Goal: Information Seeking & Learning: Learn about a topic

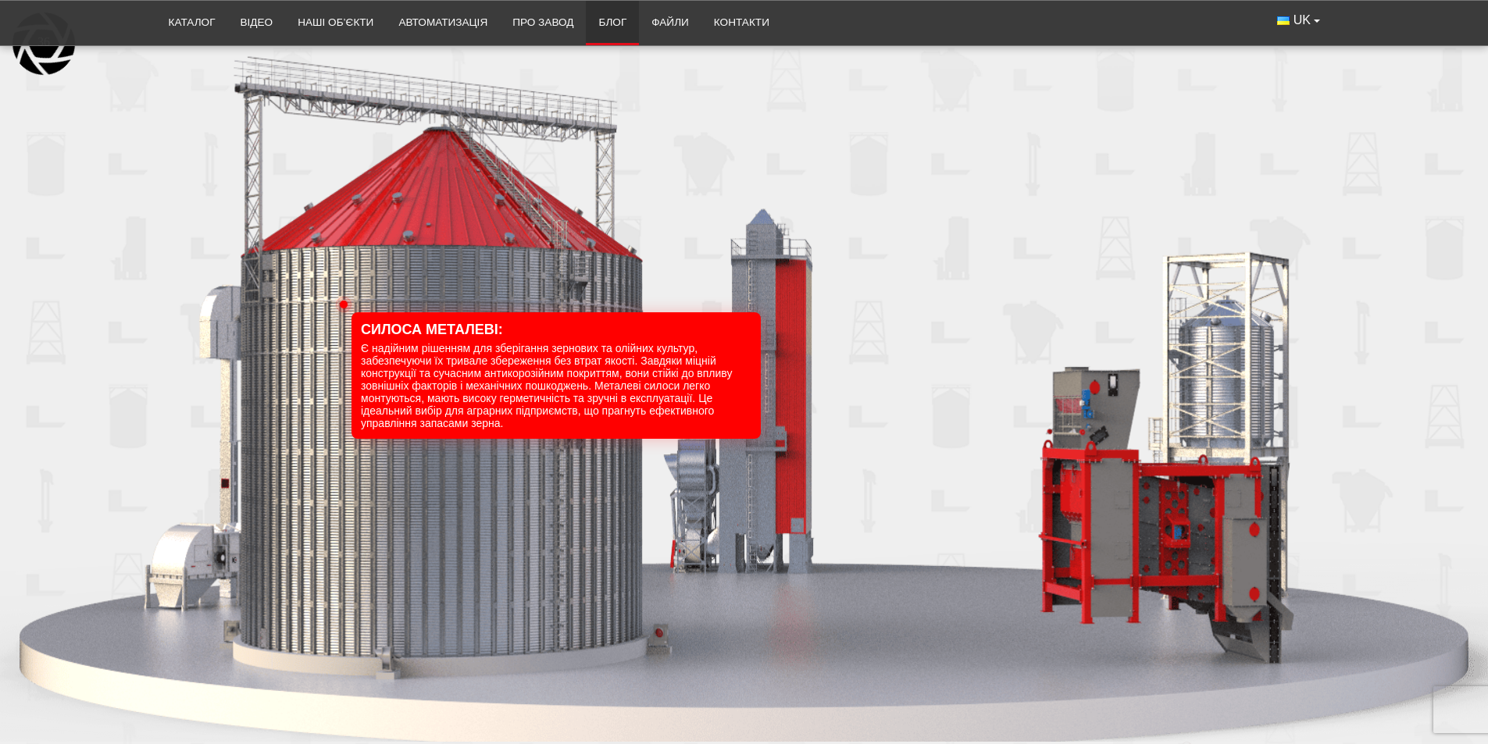
scroll to position [1484, 0]
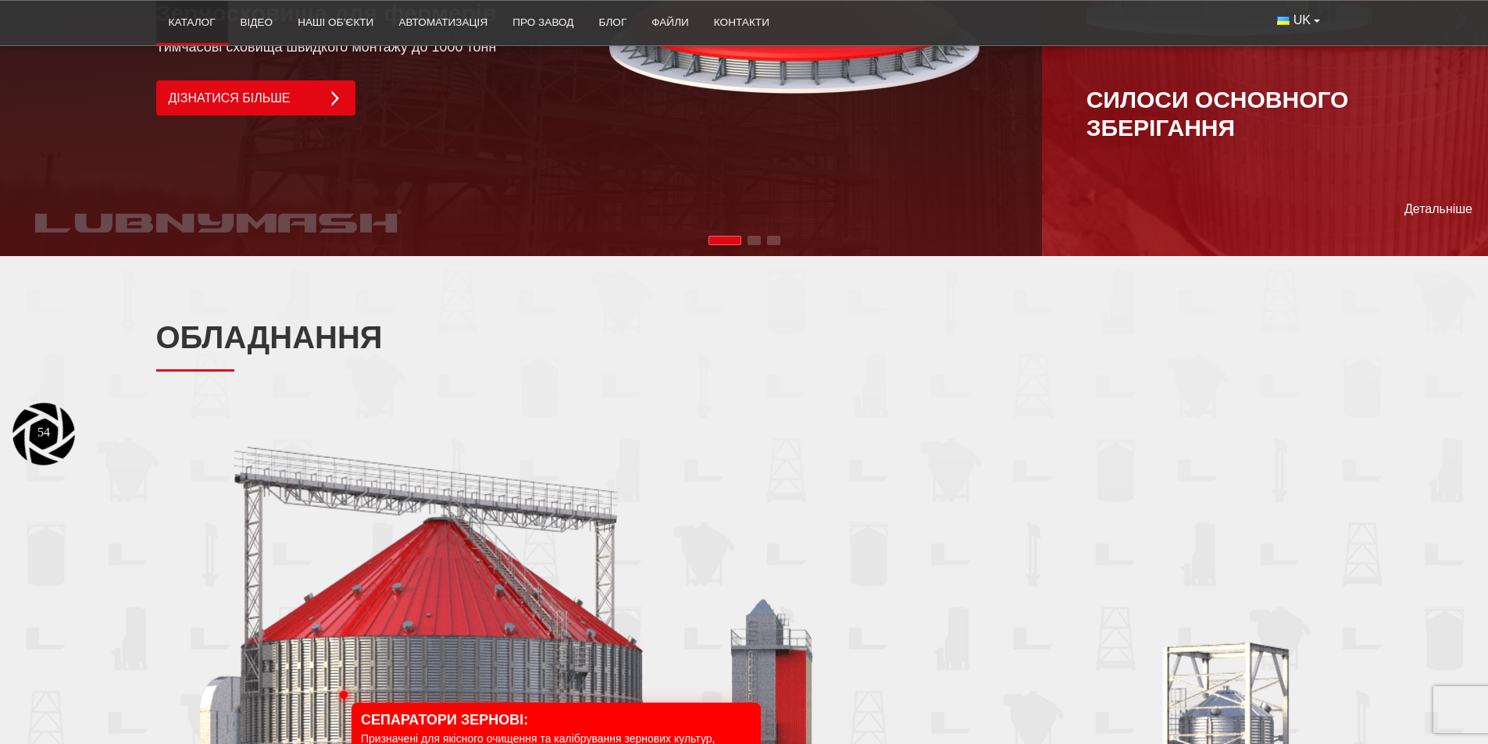
click at [187, 23] on link "Каталог" at bounding box center [192, 22] width 72 height 34
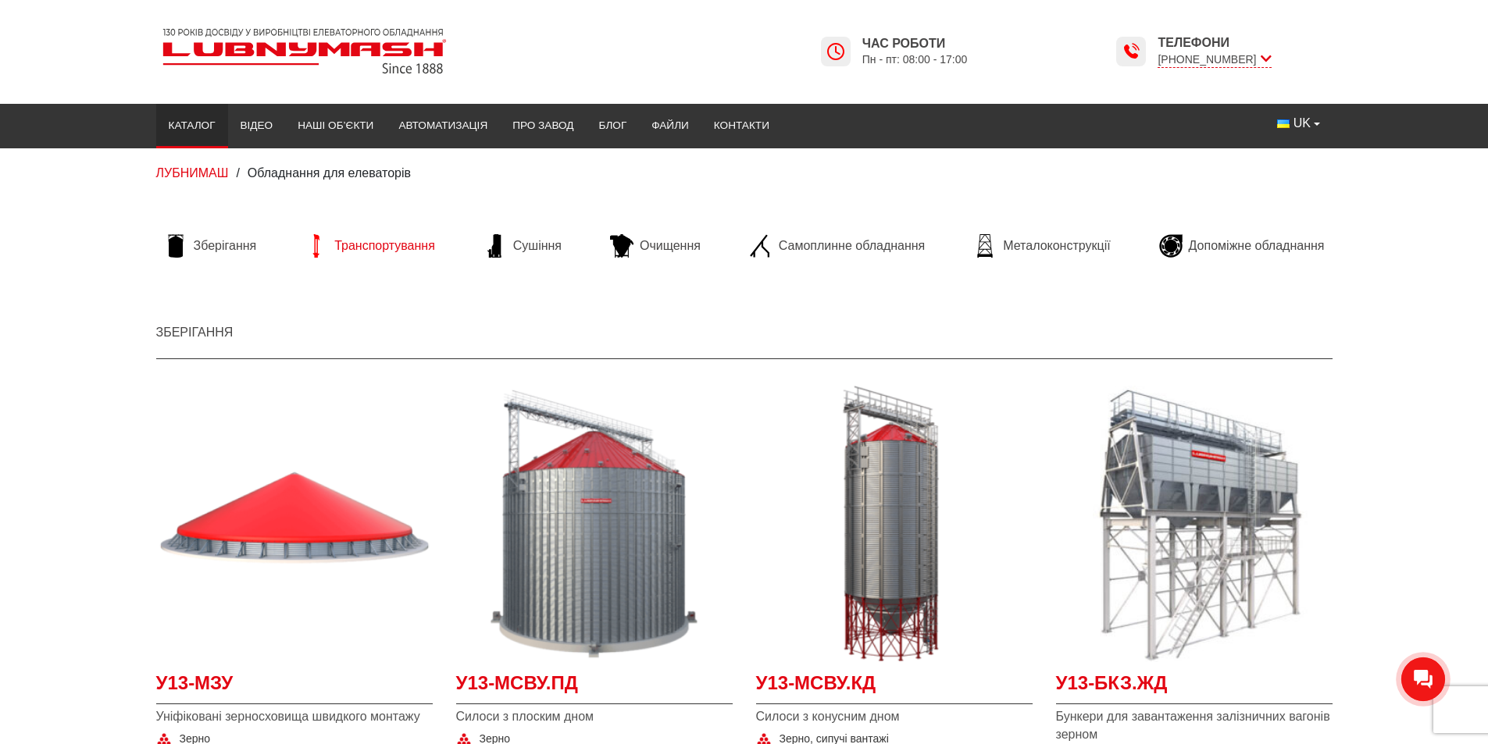
click at [364, 239] on span "Транспортування" at bounding box center [384, 245] width 101 height 17
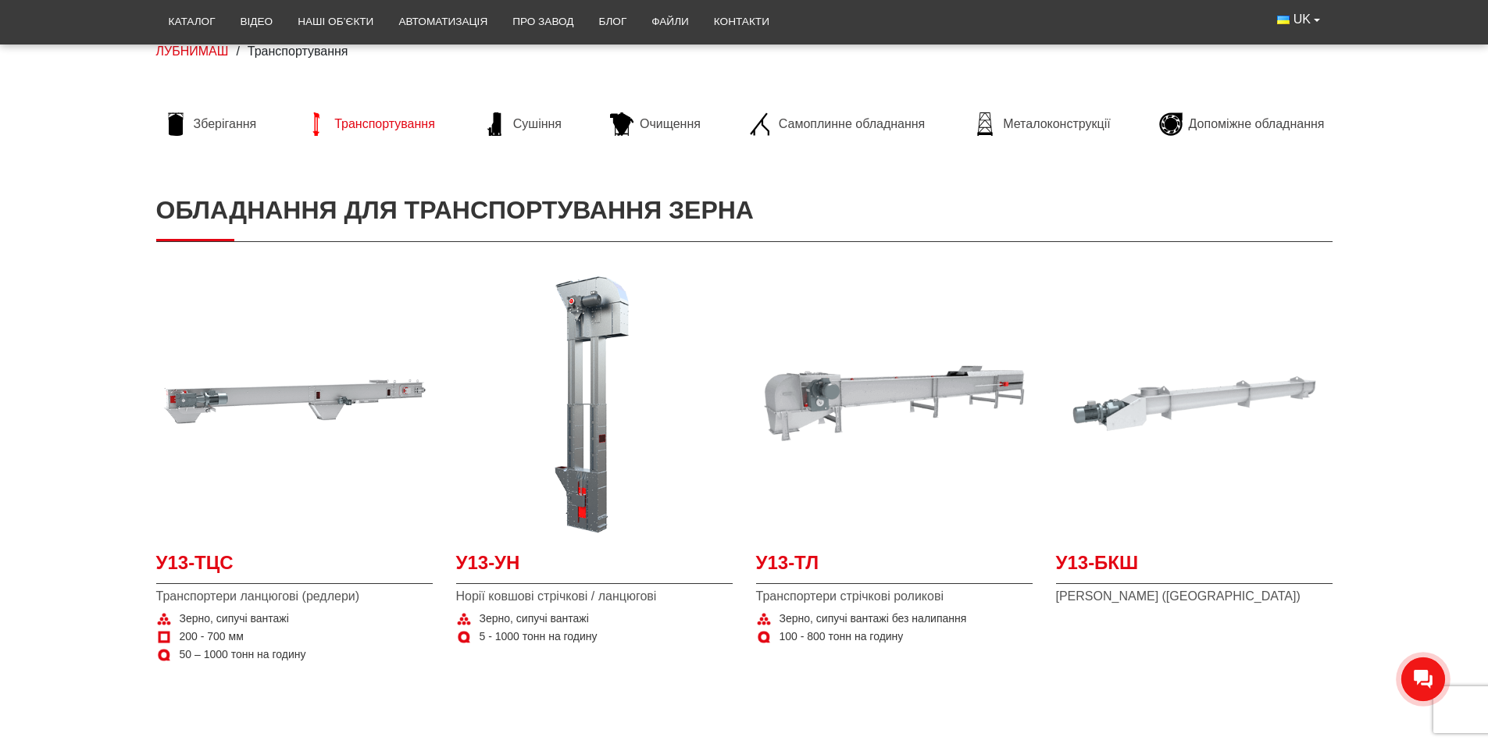
scroll to position [156, 0]
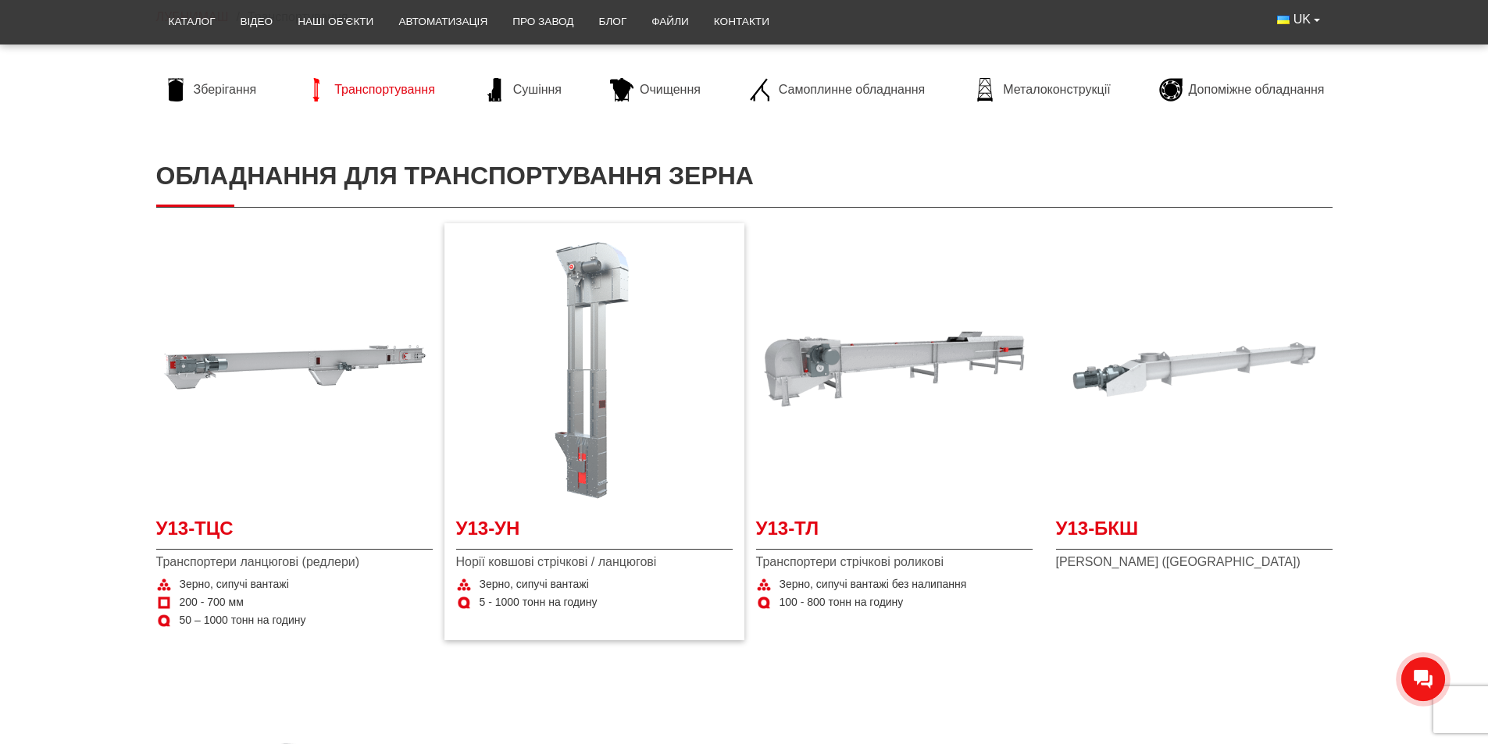
click at [569, 350] on img at bounding box center [594, 369] width 276 height 276
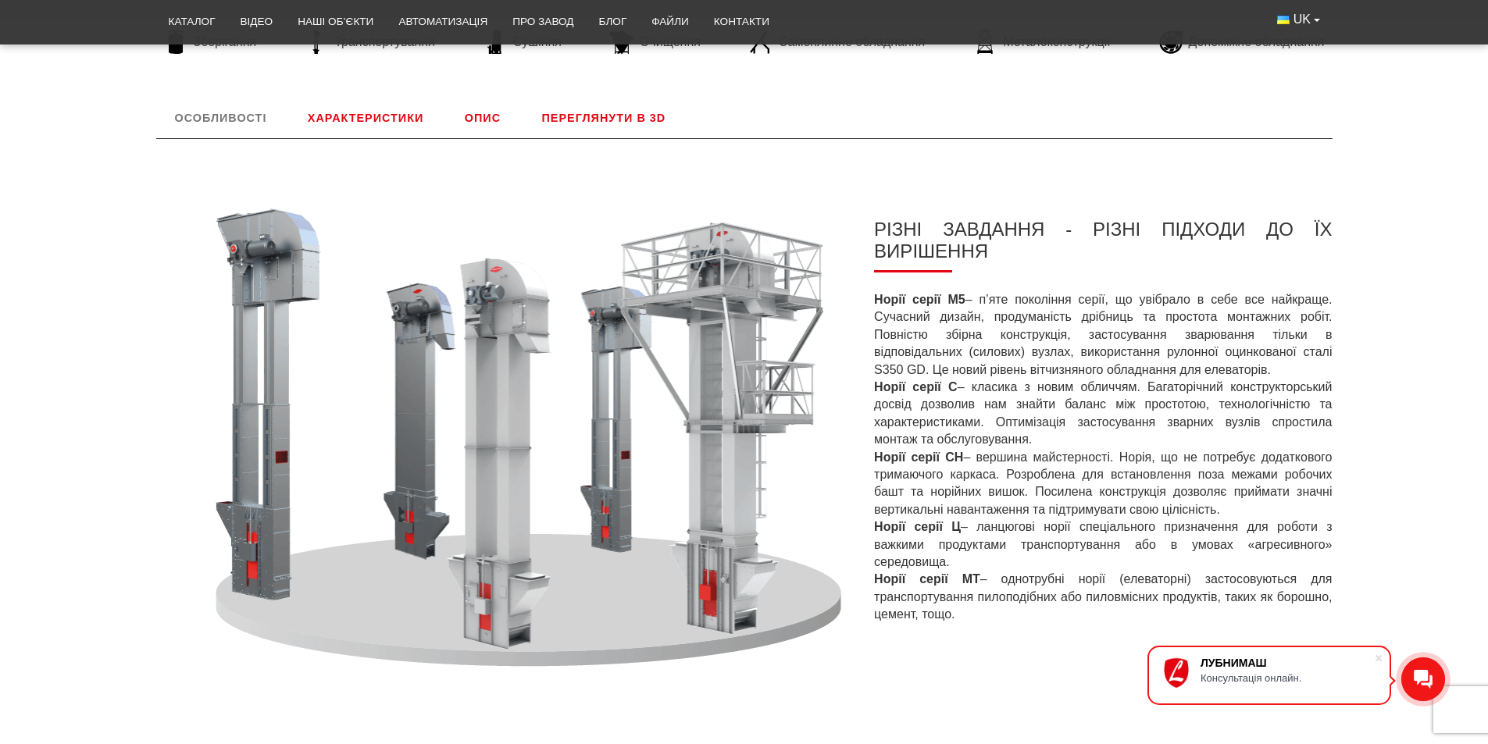
scroll to position [547, 0]
